Goal: Information Seeking & Learning: Learn about a topic

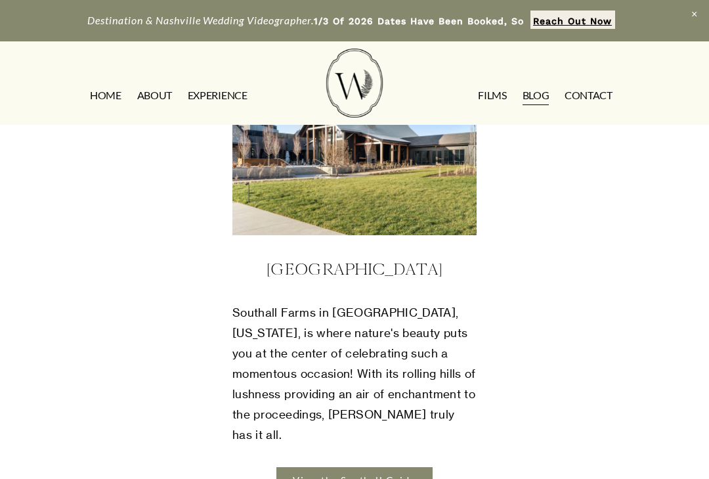
scroll to position [508, 0]
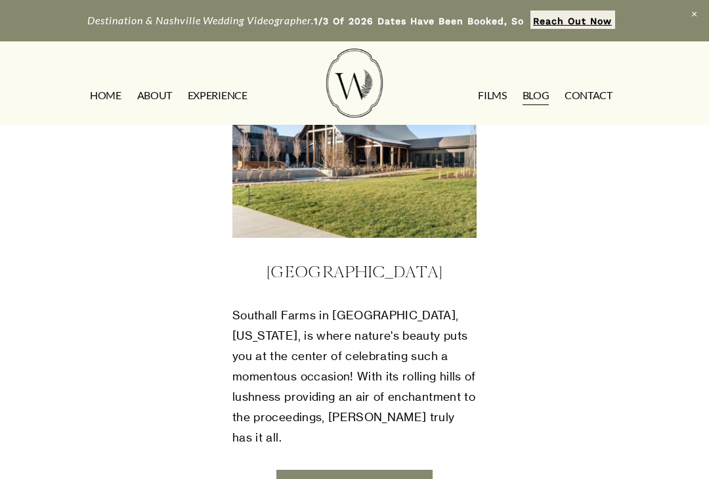
click at [368, 469] on link "View the Southall Guide" at bounding box center [354, 482] width 156 height 26
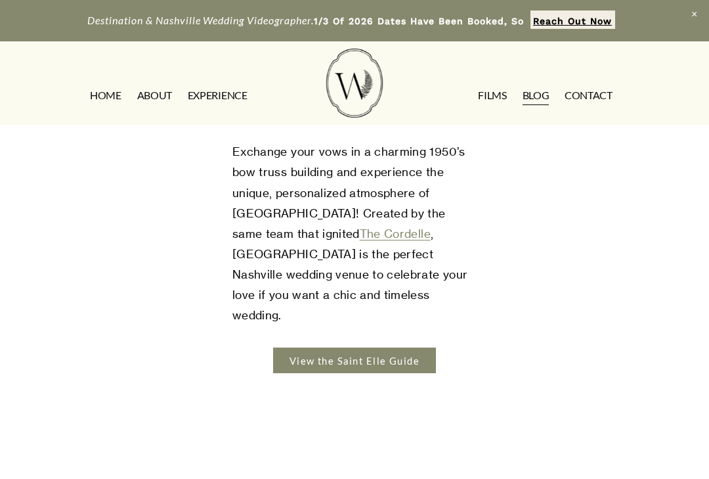
scroll to position [1620, 0]
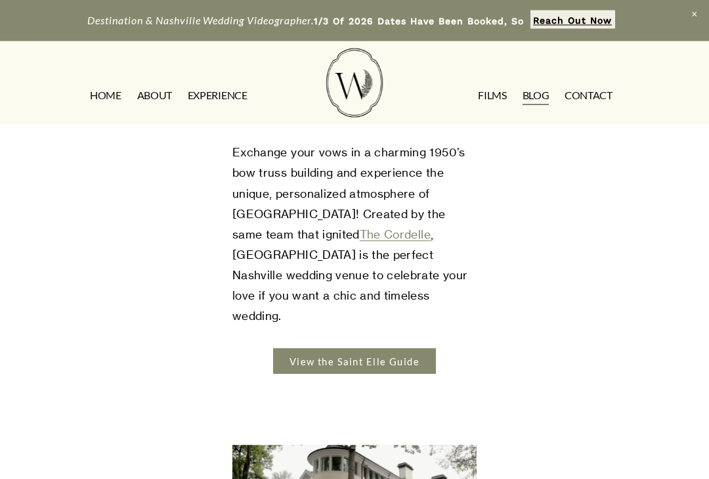
click at [310, 349] on link "View the Saint Elle Guide" at bounding box center [354, 362] width 163 height 26
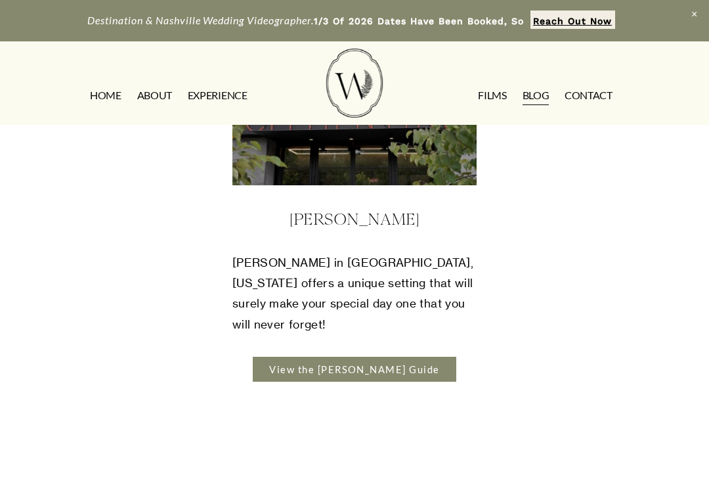
scroll to position [2471, 0]
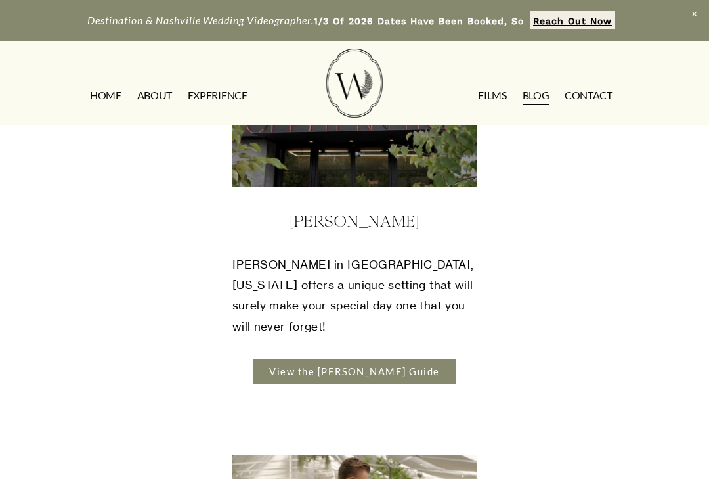
click at [280, 358] on link "View the Clementine Hall Guide" at bounding box center [354, 371] width 203 height 26
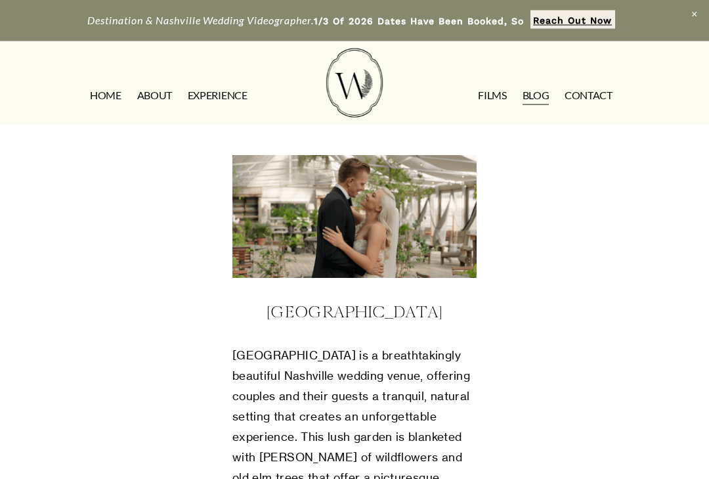
scroll to position [2765, 0]
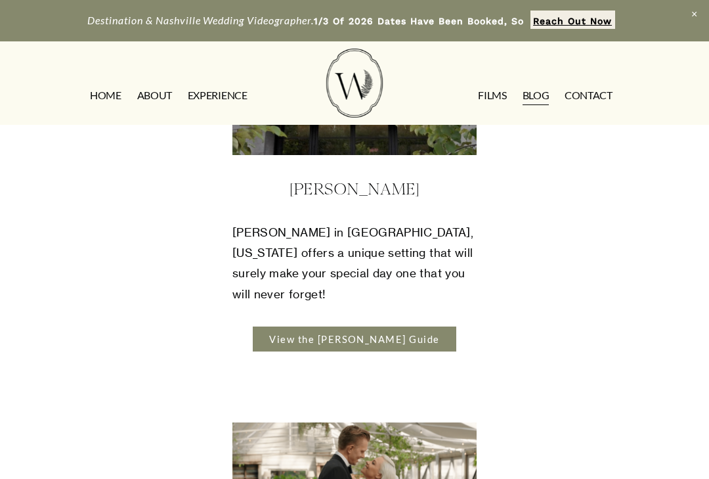
scroll to position [2501, 0]
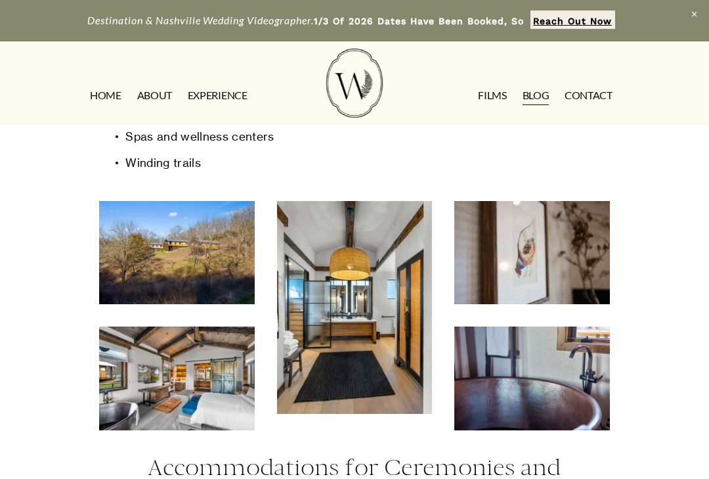
scroll to position [1952, 0]
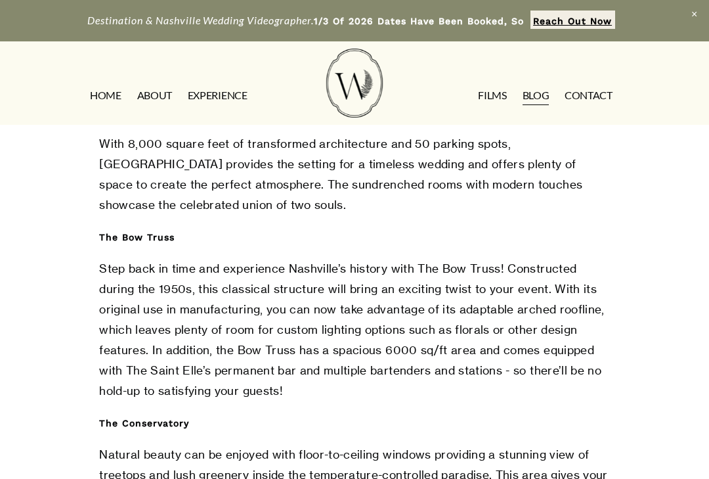
scroll to position [1144, 0]
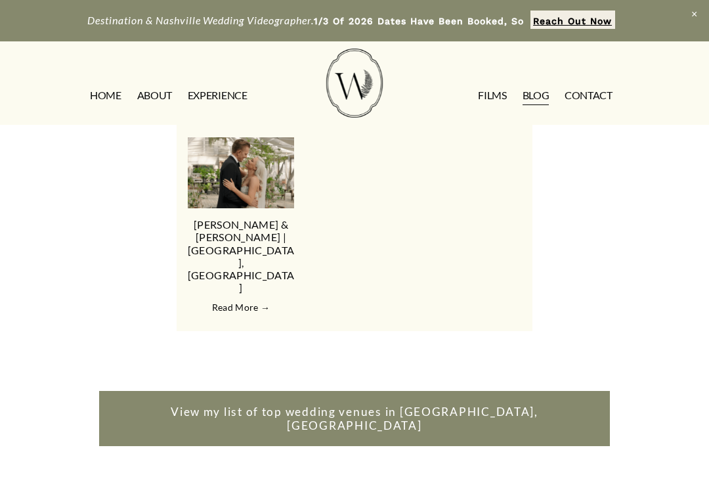
scroll to position [2385, 0]
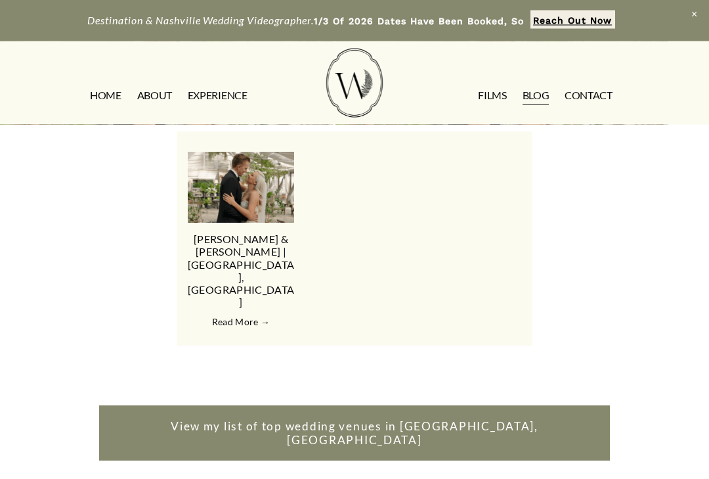
click at [247, 167] on img at bounding box center [241, 187] width 141 height 71
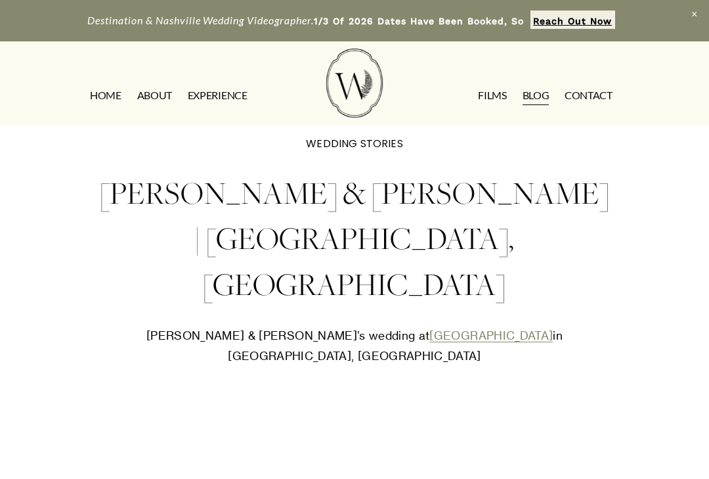
click at [432, 328] on link "[GEOGRAPHIC_DATA]" at bounding box center [490, 335] width 123 height 14
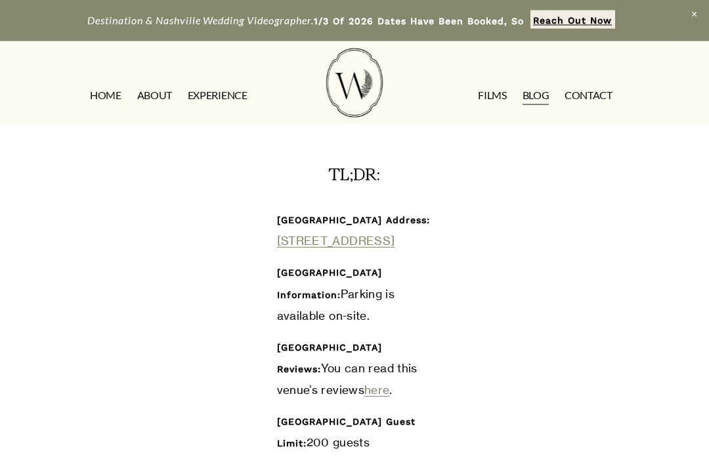
scroll to position [404, 0]
